Goal: Information Seeking & Learning: Learn about a topic

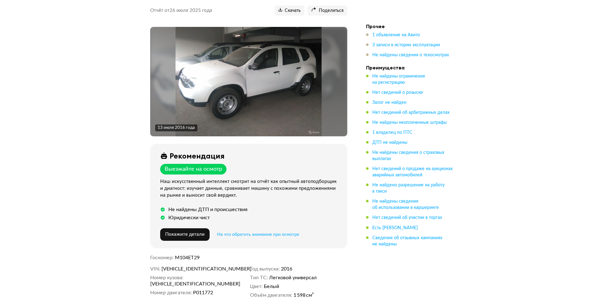
scroll to position [31, 0]
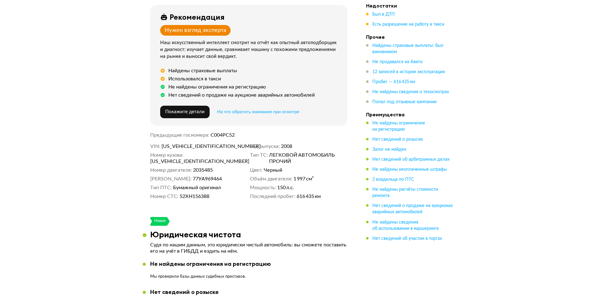
scroll to position [125, 0]
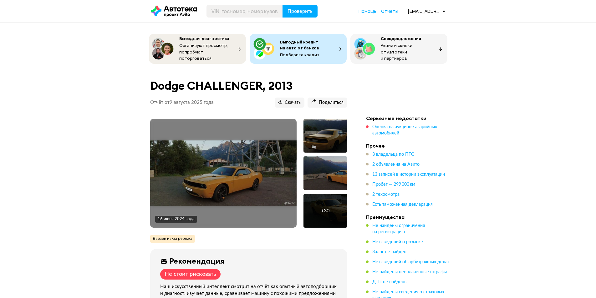
click at [243, 157] on img at bounding box center [223, 174] width 146 height 66
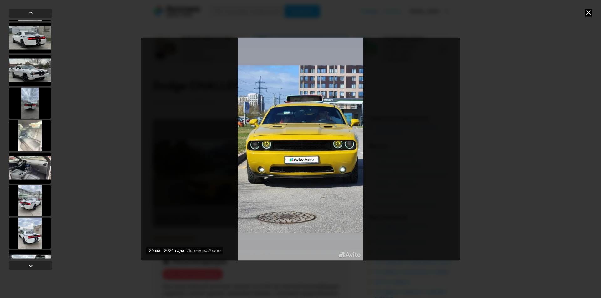
scroll to position [532, 0]
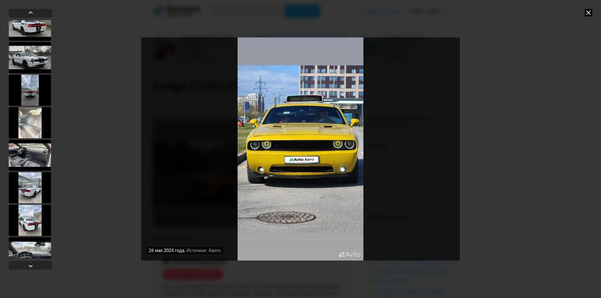
click at [35, 154] on div at bounding box center [30, 155] width 42 height 31
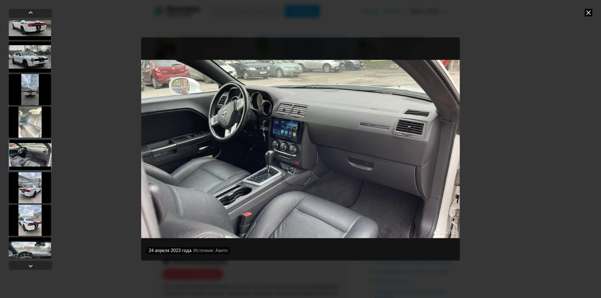
scroll to position [531, 0]
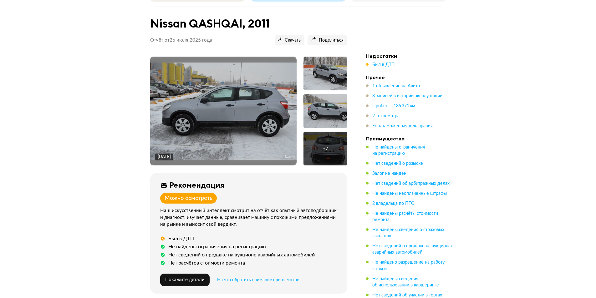
scroll to position [63, 0]
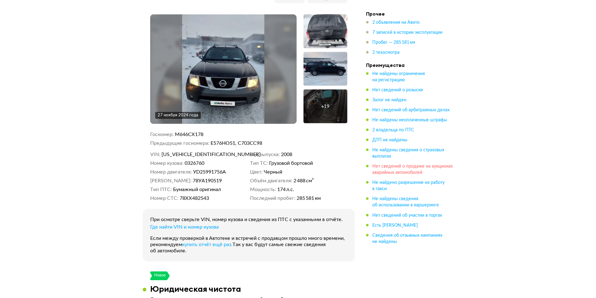
scroll to position [94, 0]
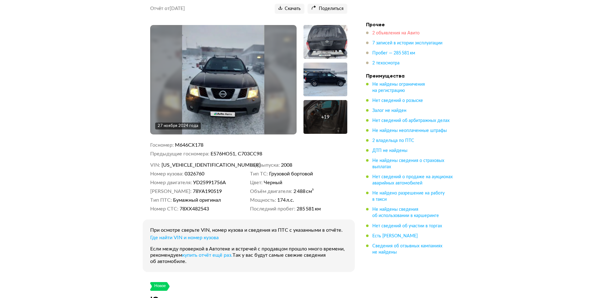
click at [397, 32] on span "2 объявления на Авито" at bounding box center [395, 33] width 47 height 4
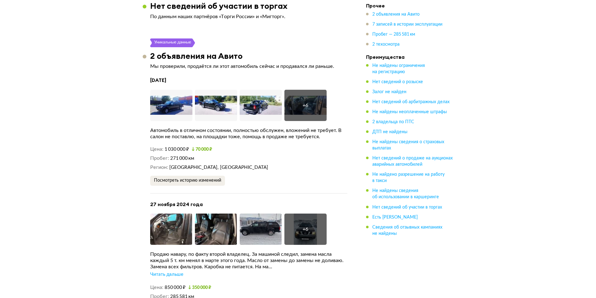
scroll to position [1096, 0]
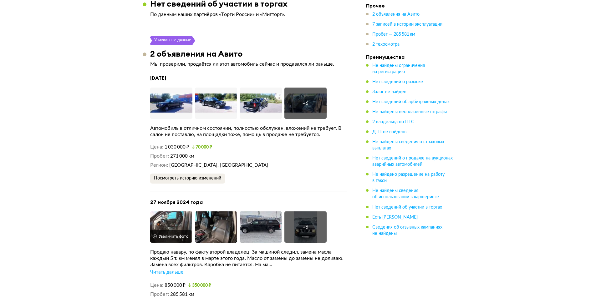
click at [166, 221] on img at bounding box center [171, 227] width 42 height 31
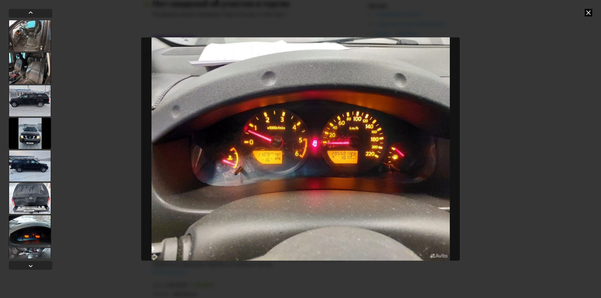
drag, startPoint x: 587, startPoint y: 15, endPoint x: 331, endPoint y: 132, distance: 281.5
click at [587, 14] on icon at bounding box center [589, 13] width 8 height 8
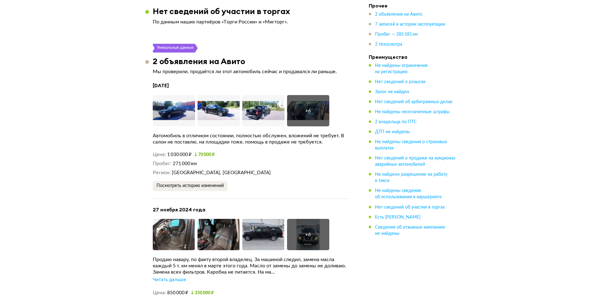
scroll to position [1002, 0]
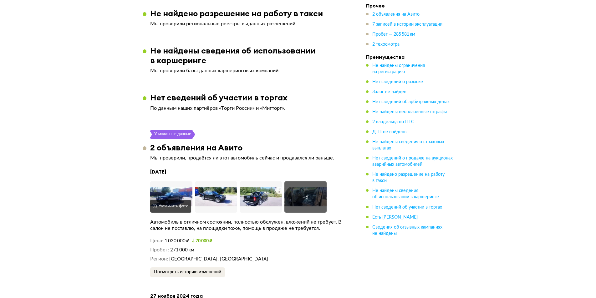
click at [166, 188] on img at bounding box center [171, 197] width 42 height 31
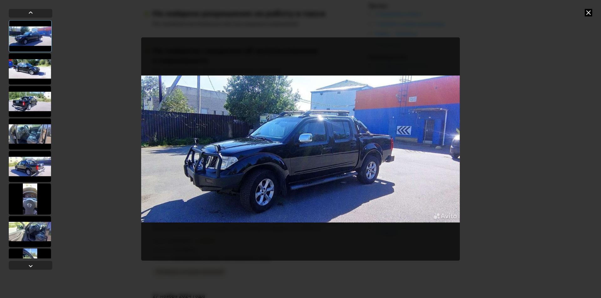
click at [28, 189] on div at bounding box center [30, 198] width 42 height 31
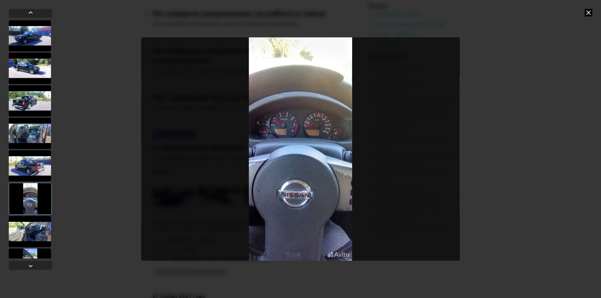
click at [25, 160] on div at bounding box center [30, 165] width 42 height 31
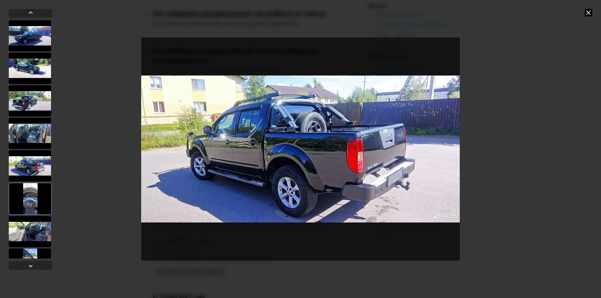
click at [18, 244] on div at bounding box center [30, 231] width 42 height 31
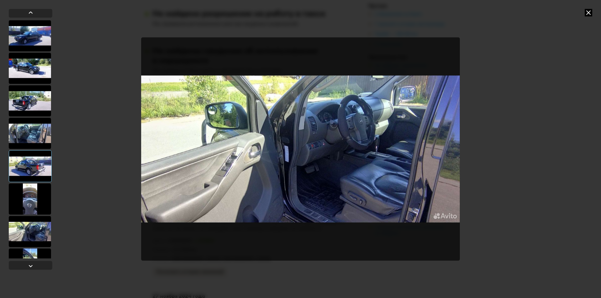
click at [26, 226] on div at bounding box center [30, 231] width 42 height 31
click at [26, 66] on div at bounding box center [30, 68] width 42 height 31
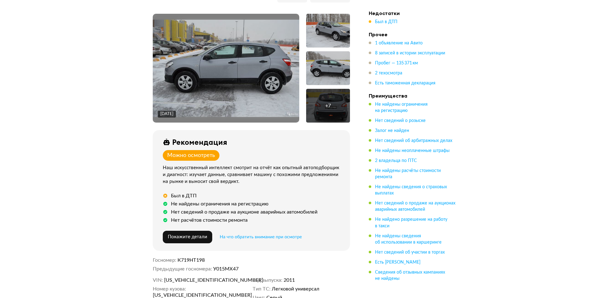
scroll to position [94, 0]
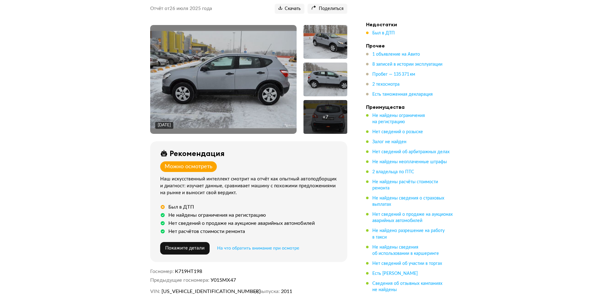
click at [177, 54] on img at bounding box center [223, 79] width 146 height 97
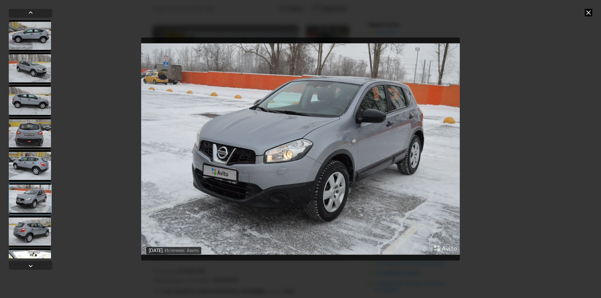
drag, startPoint x: 601, startPoint y: 52, endPoint x: 332, endPoint y: 310, distance: 372.5
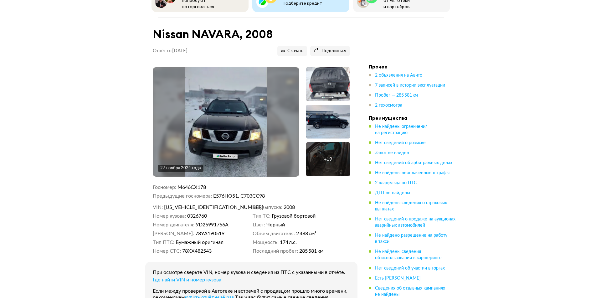
scroll to position [63, 0]
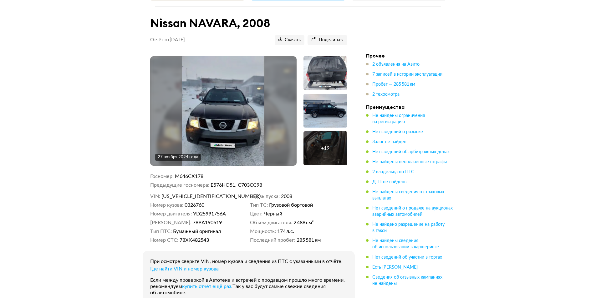
click at [333, 155] on div "+ 19" at bounding box center [326, 148] width 44 height 34
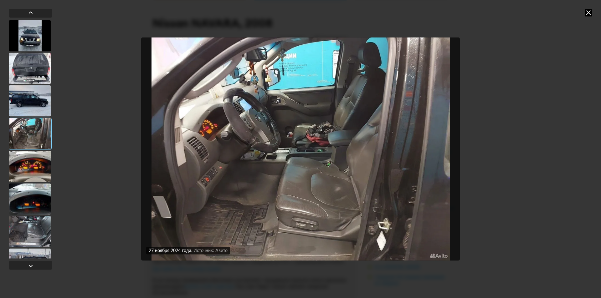
click at [5, 159] on div "27 ноября 2024 года Источник: Авито 27 ноября 2024 года Источник: Авито 27 нояб…" at bounding box center [300, 149] width 601 height 298
click at [24, 172] on div at bounding box center [30, 166] width 42 height 31
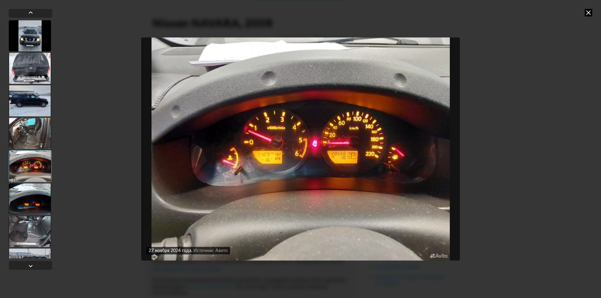
click at [27, 219] on div at bounding box center [30, 231] width 42 height 31
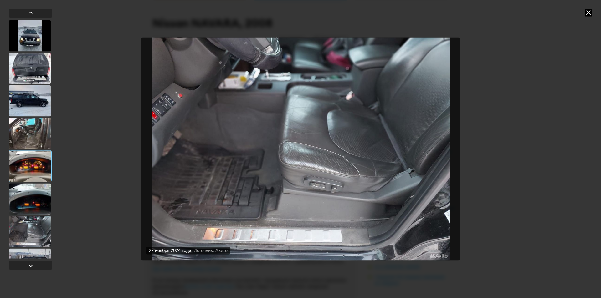
click at [32, 243] on div at bounding box center [30, 231] width 42 height 31
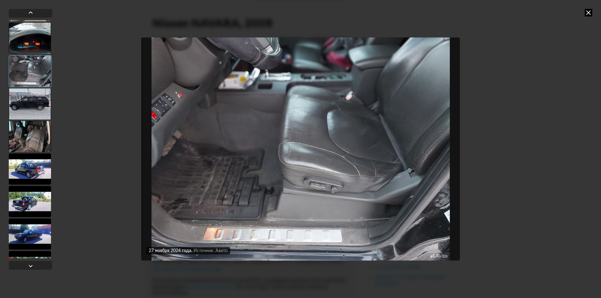
scroll to position [219, 0]
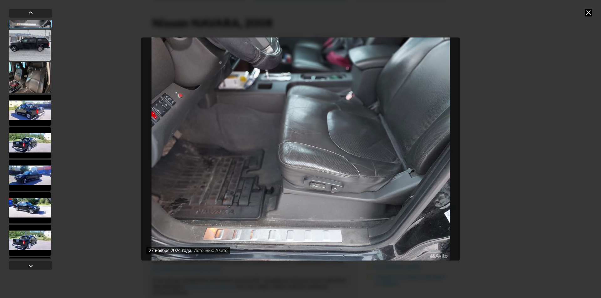
click at [23, 167] on div at bounding box center [30, 175] width 42 height 31
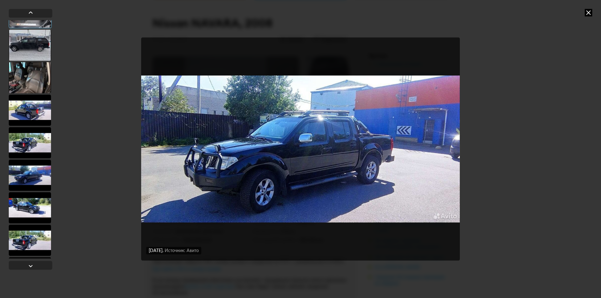
click at [34, 134] on div at bounding box center [30, 142] width 42 height 31
click at [32, 144] on div at bounding box center [30, 141] width 42 height 31
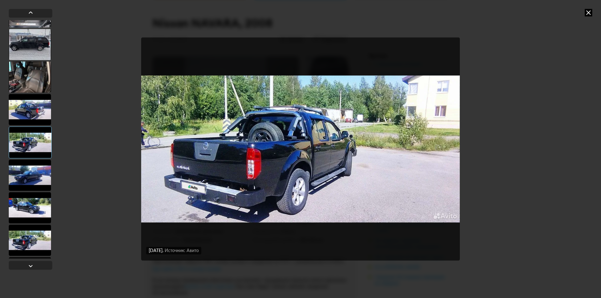
click at [25, 105] on div at bounding box center [30, 109] width 42 height 31
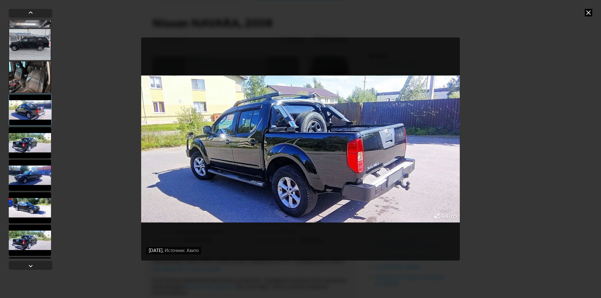
click at [43, 213] on div at bounding box center [30, 207] width 42 height 31
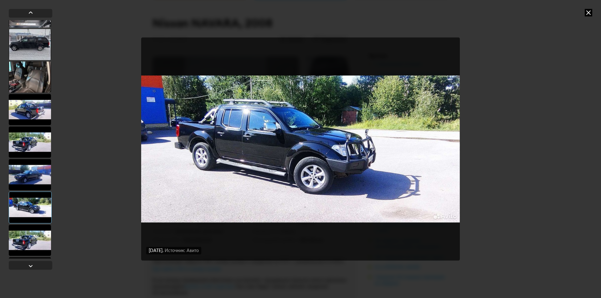
click at [42, 232] on div at bounding box center [30, 240] width 42 height 31
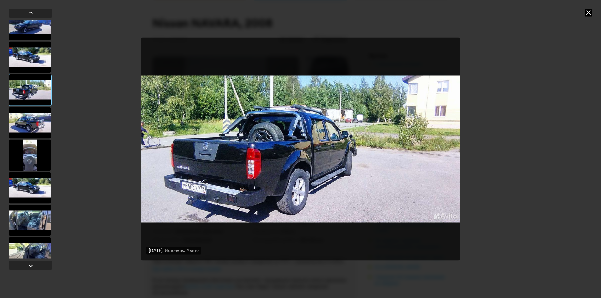
scroll to position [407, 0]
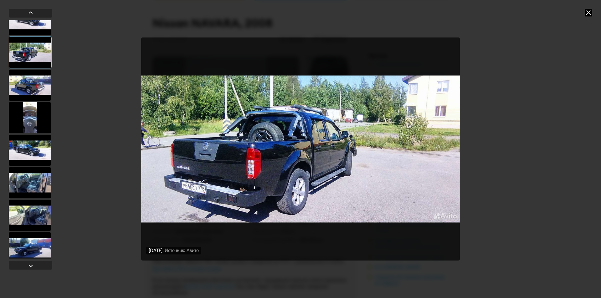
click at [38, 158] on div at bounding box center [30, 150] width 42 height 31
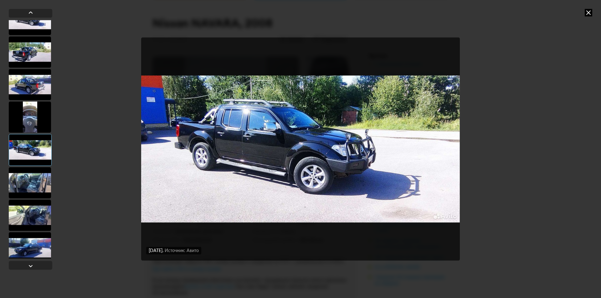
click at [38, 184] on div at bounding box center [30, 182] width 42 height 31
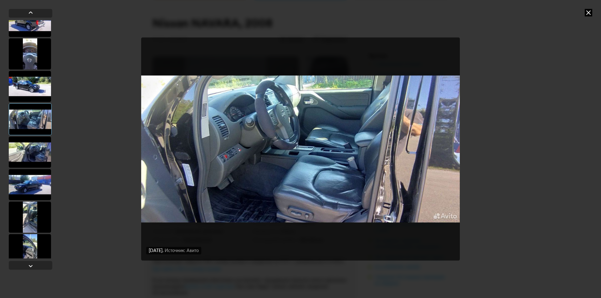
scroll to position [478, 0]
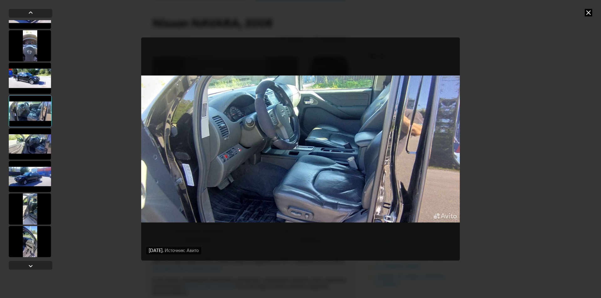
click at [40, 184] on div at bounding box center [30, 176] width 42 height 31
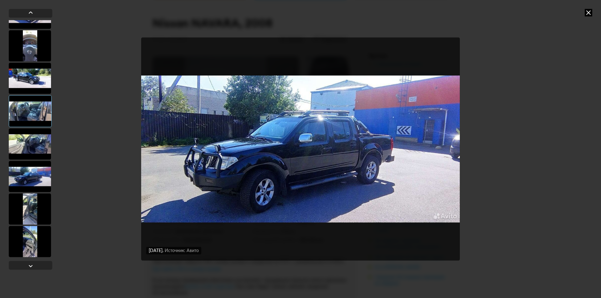
click at [32, 213] on div at bounding box center [30, 208] width 42 height 31
click at [41, 240] on div at bounding box center [30, 241] width 42 height 31
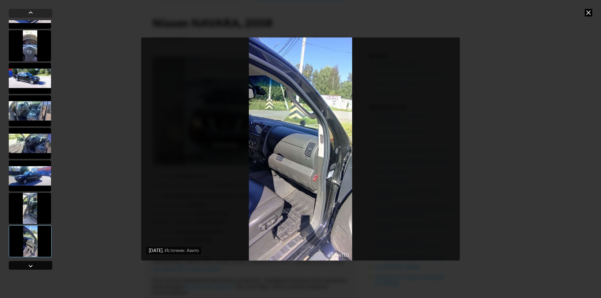
click at [37, 262] on div at bounding box center [31, 265] width 44 height 9
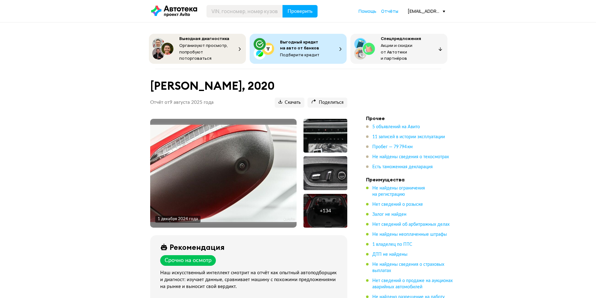
click at [323, 214] on div "+ 134" at bounding box center [326, 211] width 44 height 34
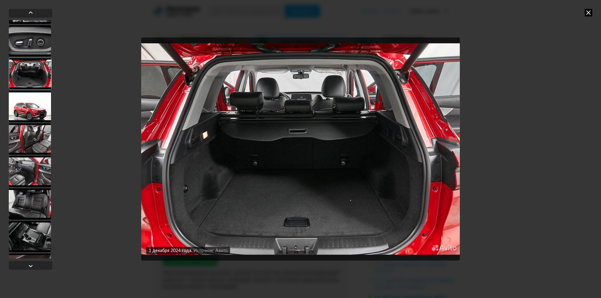
scroll to position [63, 0]
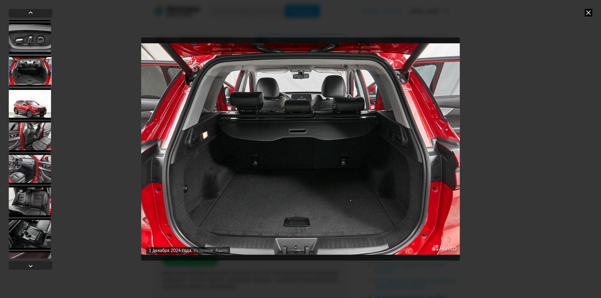
click at [55, 177] on div "[DATE] Источник: Авито [DATE] Источник: Авито [DATE] Источник: Авито [DATE] Ист…" at bounding box center [300, 149] width 601 height 298
click at [87, 41] on div "[DATE] Источник: Авито [DATE] Источник: Авито [DATE] Источник: Авито [DATE] Ист…" at bounding box center [300, 149] width 601 height 298
click at [96, 50] on div "[DATE] Источник: Авито [DATE] Источник: Авито [DATE] Источник: Авито [DATE] Ист…" at bounding box center [300, 149] width 601 height 298
